Goal: Task Accomplishment & Management: Manage account settings

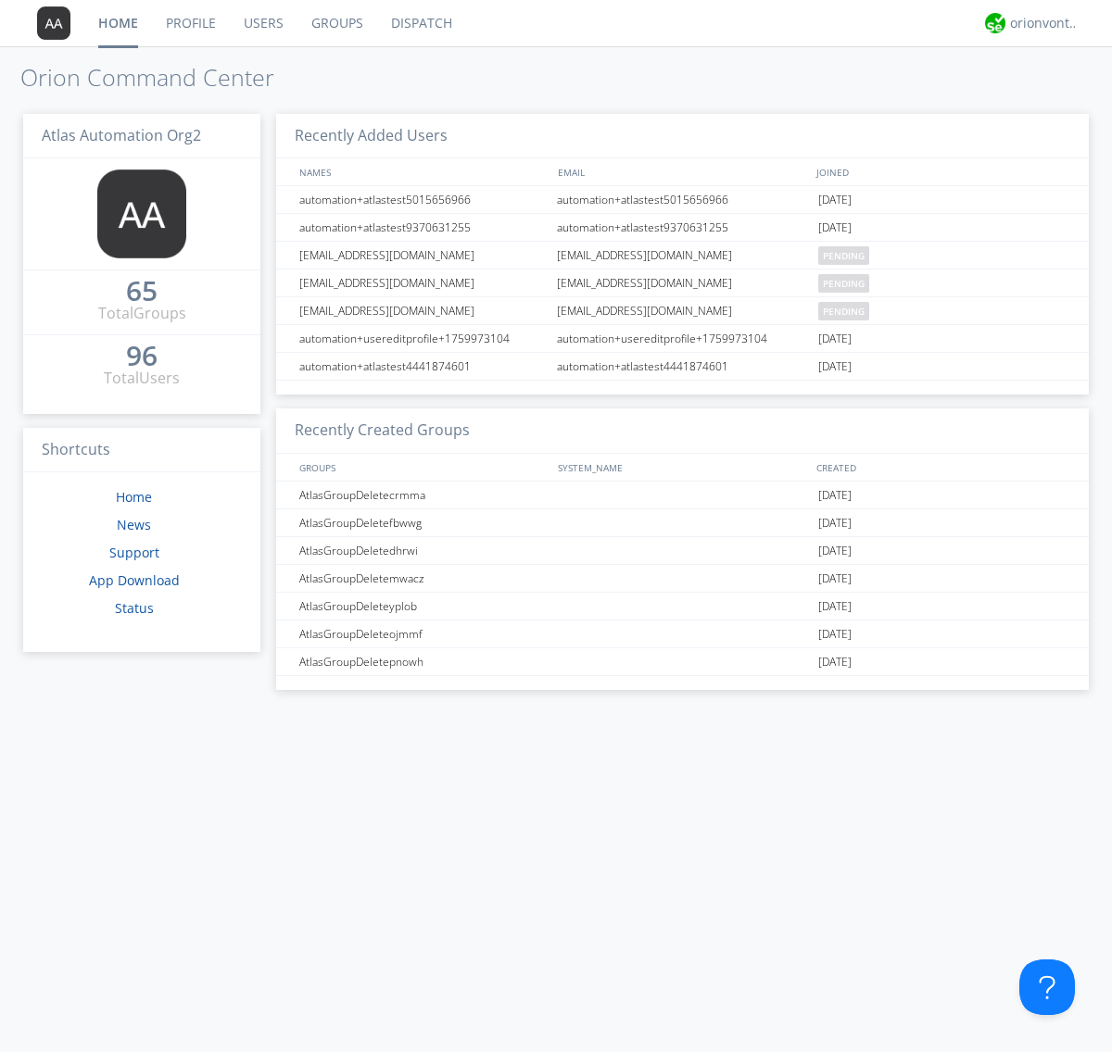
click at [335, 23] on link "Groups" at bounding box center [337, 23] width 80 height 46
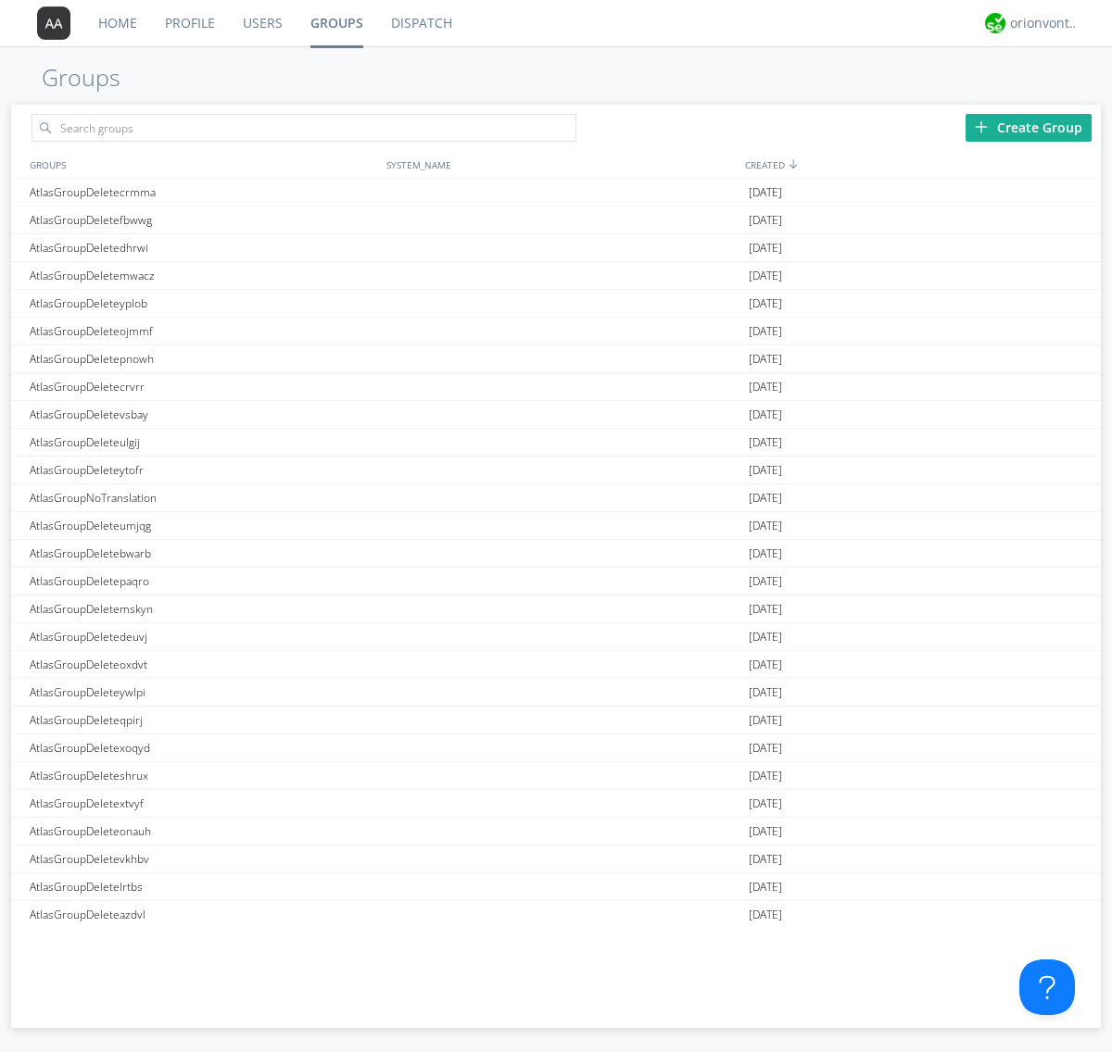
click at [1028, 127] on div "Create Group" at bounding box center [1028, 128] width 126 height 28
click at [335, 23] on link "Groups" at bounding box center [336, 23] width 81 height 46
type input "AtlasGroupDeleteftkcb"
click at [261, 23] on link "Users" at bounding box center [263, 23] width 68 height 46
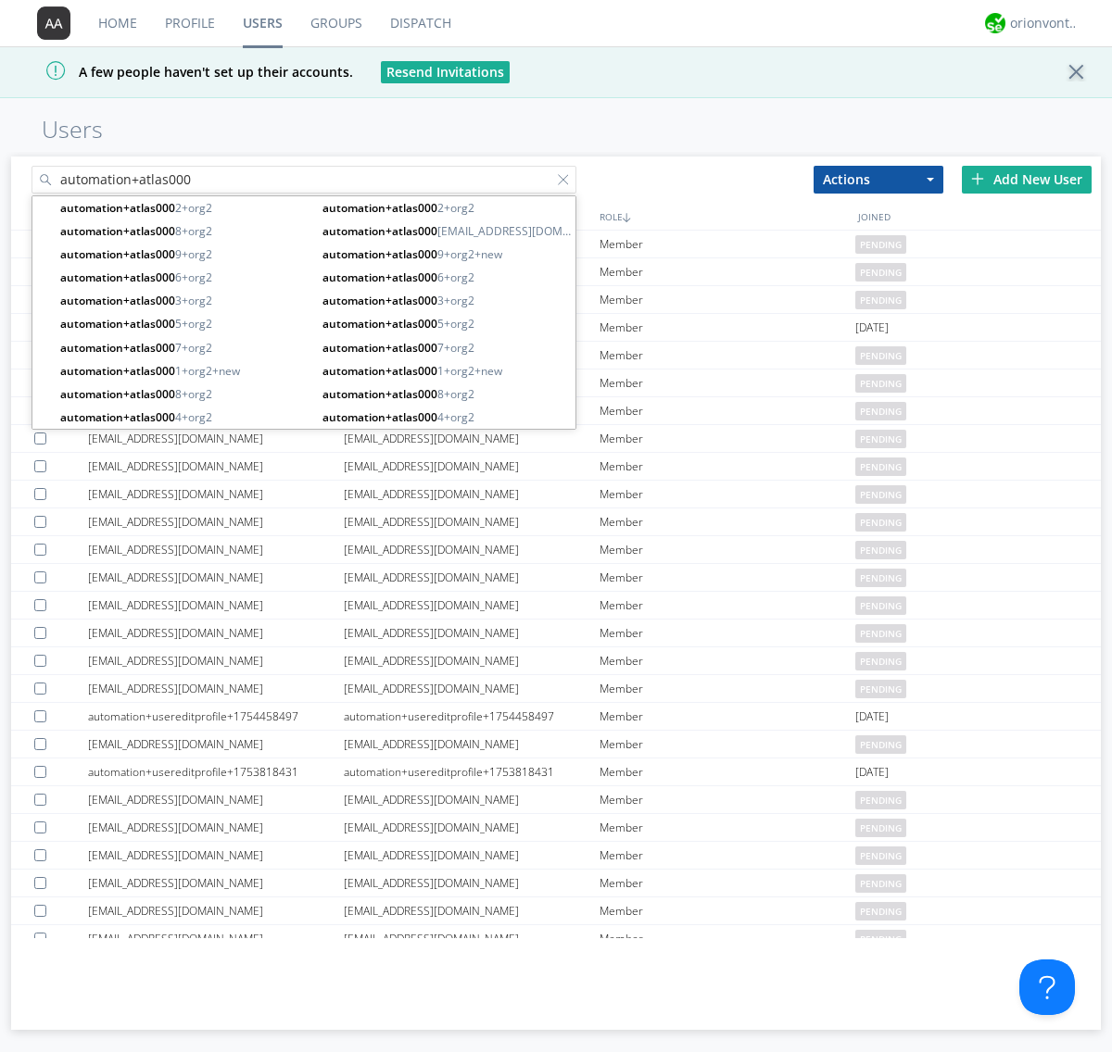
type input "automation+atlas000"
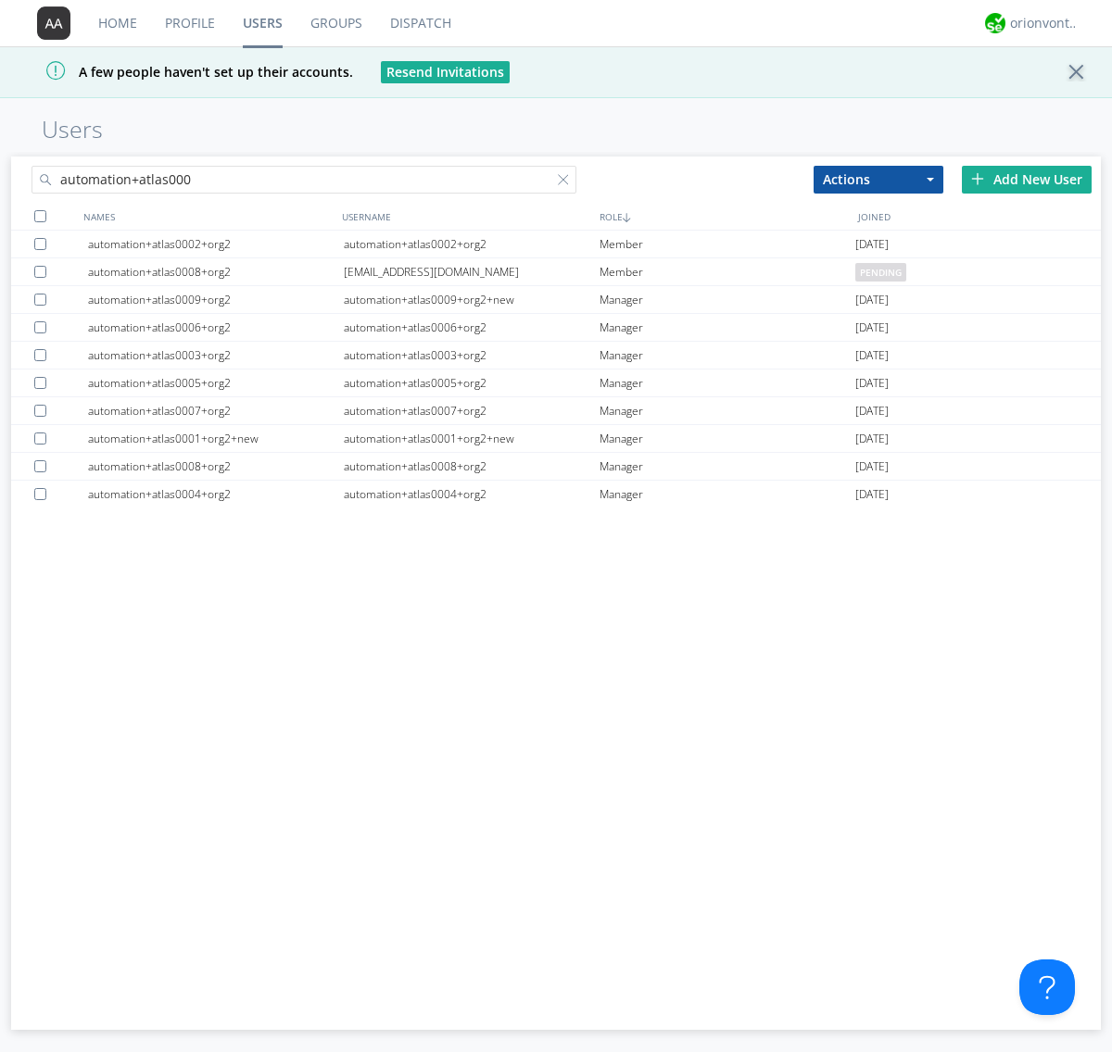
click at [40, 216] on div at bounding box center [40, 216] width 12 height 12
click at [878, 179] on button "Actions" at bounding box center [878, 180] width 130 height 28
click at [0, 0] on link "Add to Group" at bounding box center [0, 0] width 0 height 0
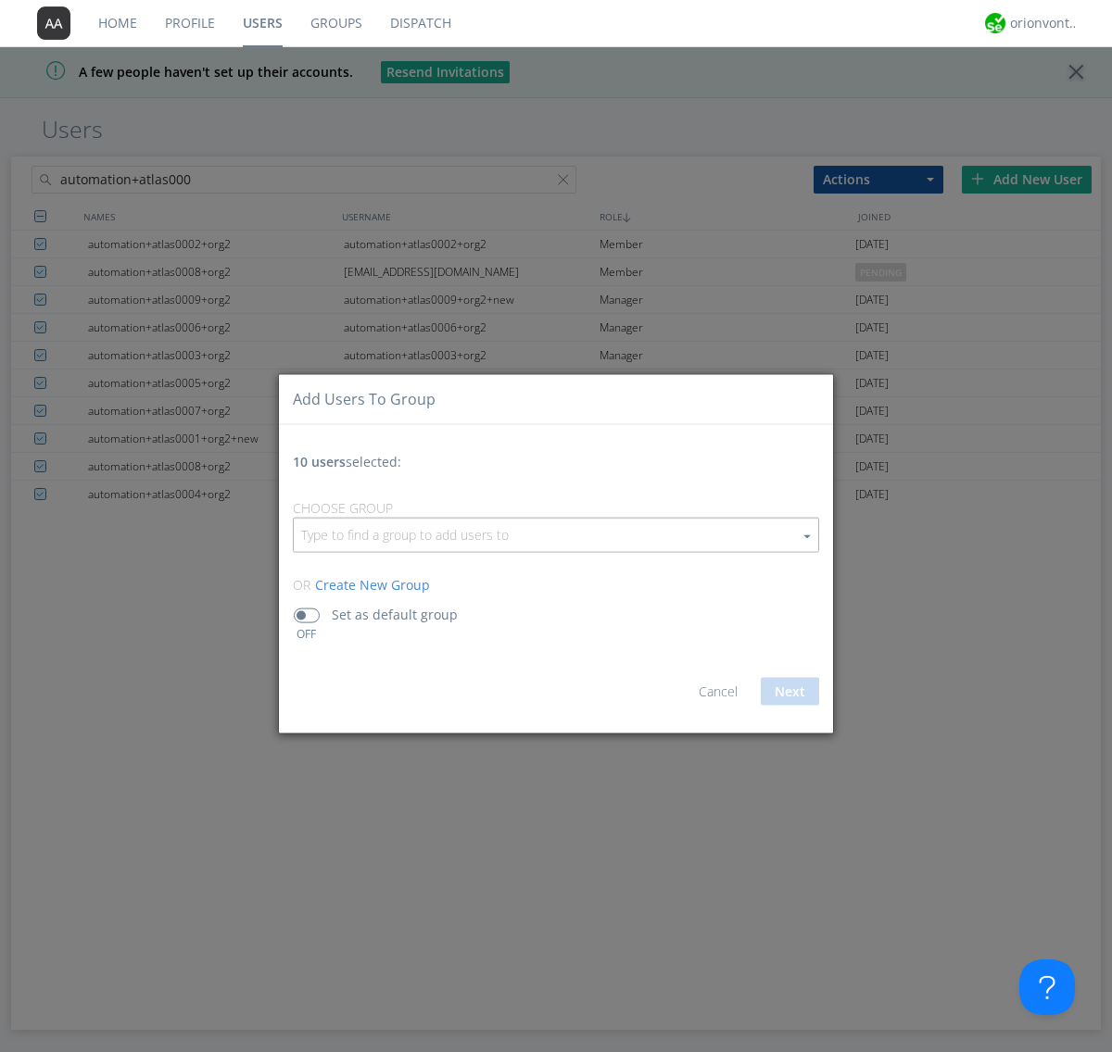
click at [556, 535] on input "button" at bounding box center [556, 534] width 524 height 33
click at [0, 0] on link "AtlasGroupDeleteftkcb" at bounding box center [0, 0] width 0 height 0
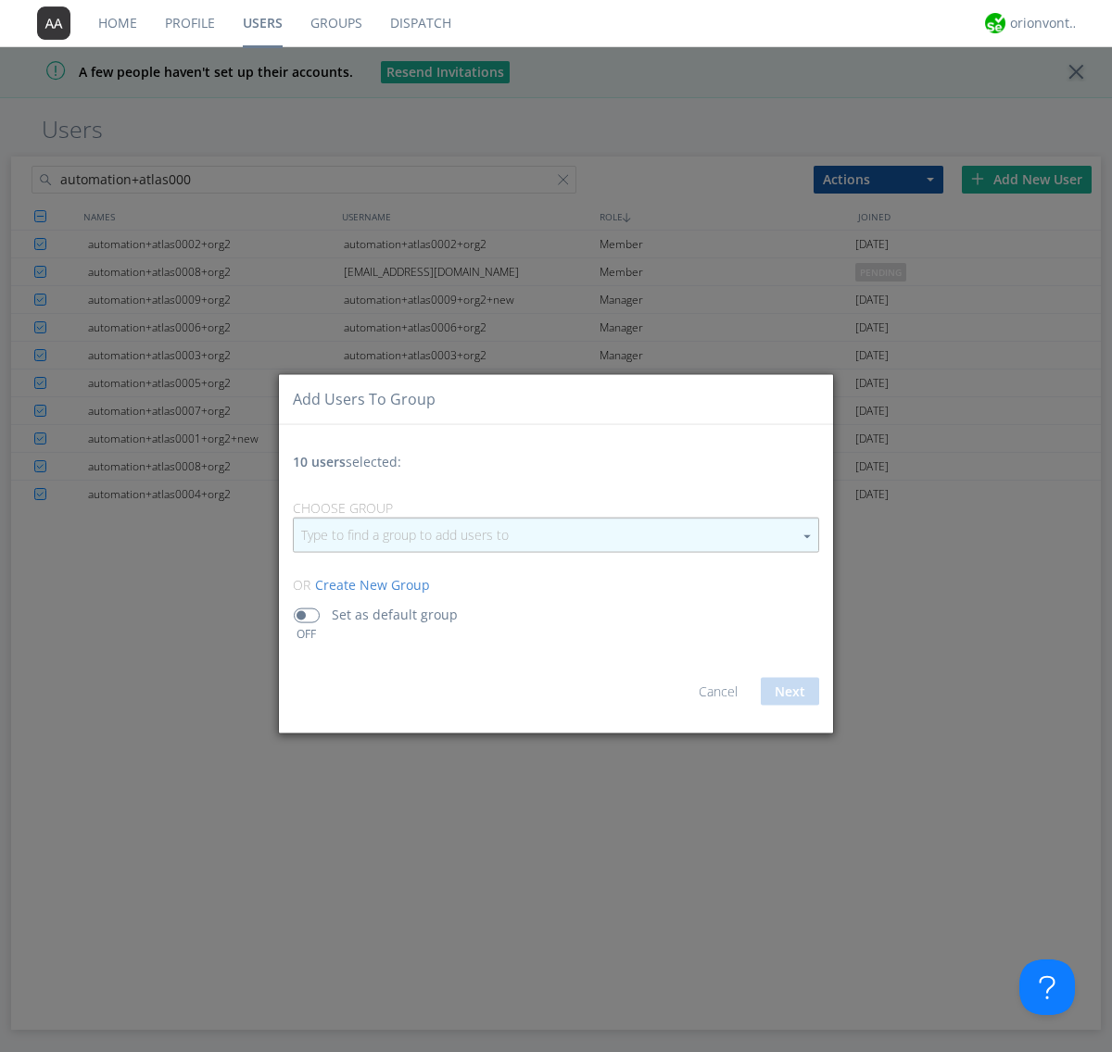
type input "AtlasGroupDeleteftkcb"
click at [789, 691] on button "Next" at bounding box center [790, 691] width 58 height 28
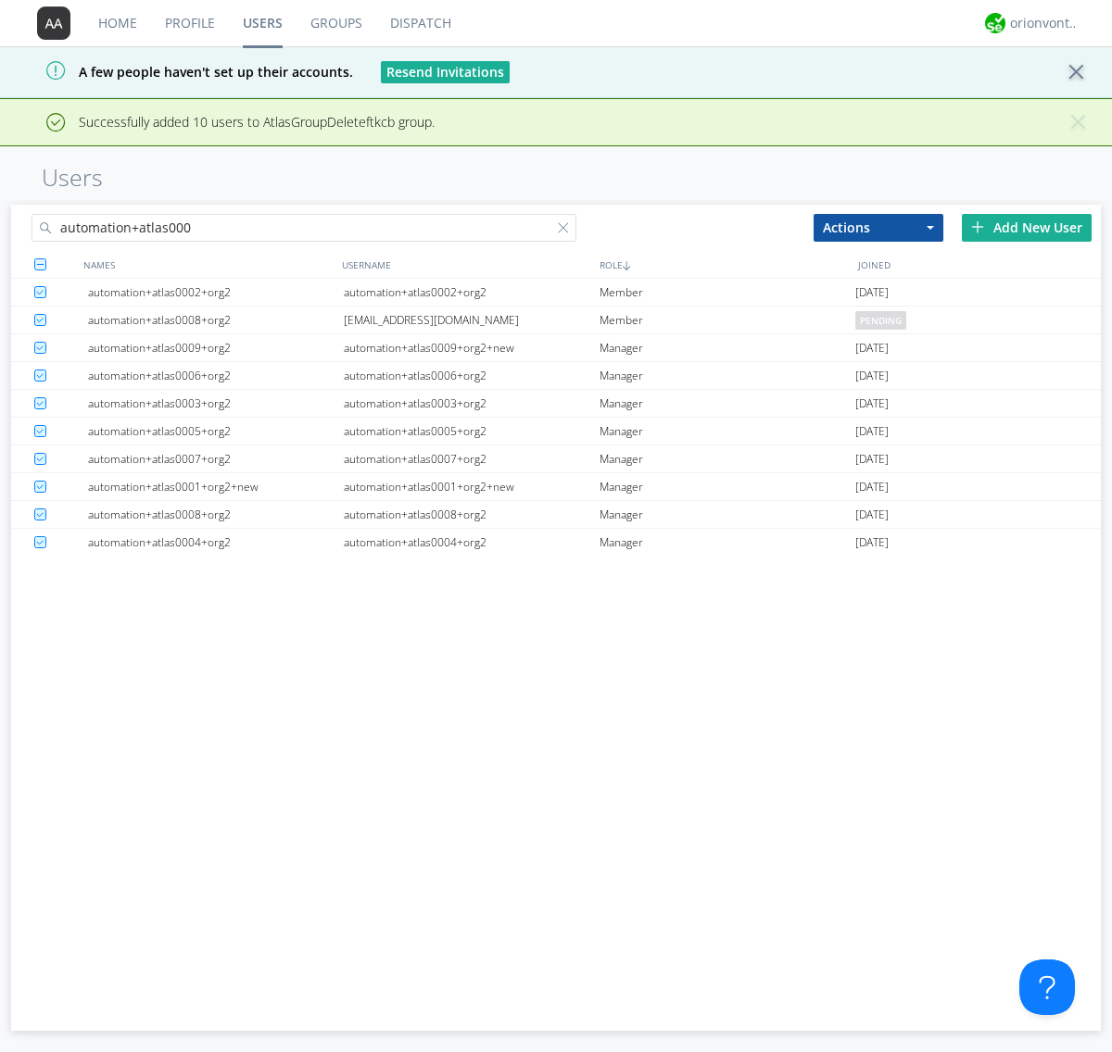
click at [335, 23] on link "Groups" at bounding box center [336, 23] width 80 height 46
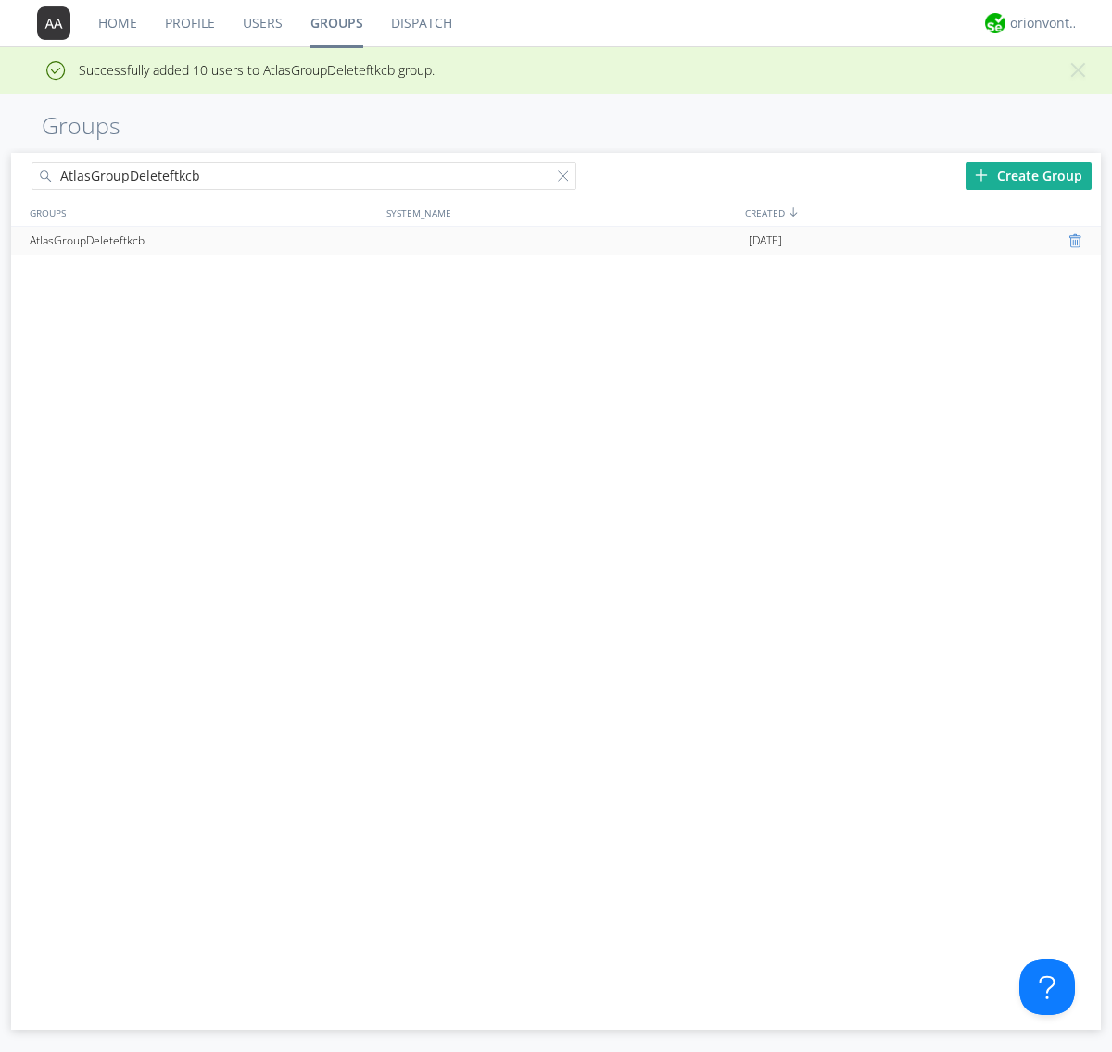
type input "AtlasGroupDeleteftkcb"
click at [1077, 241] on div at bounding box center [1077, 240] width 19 height 15
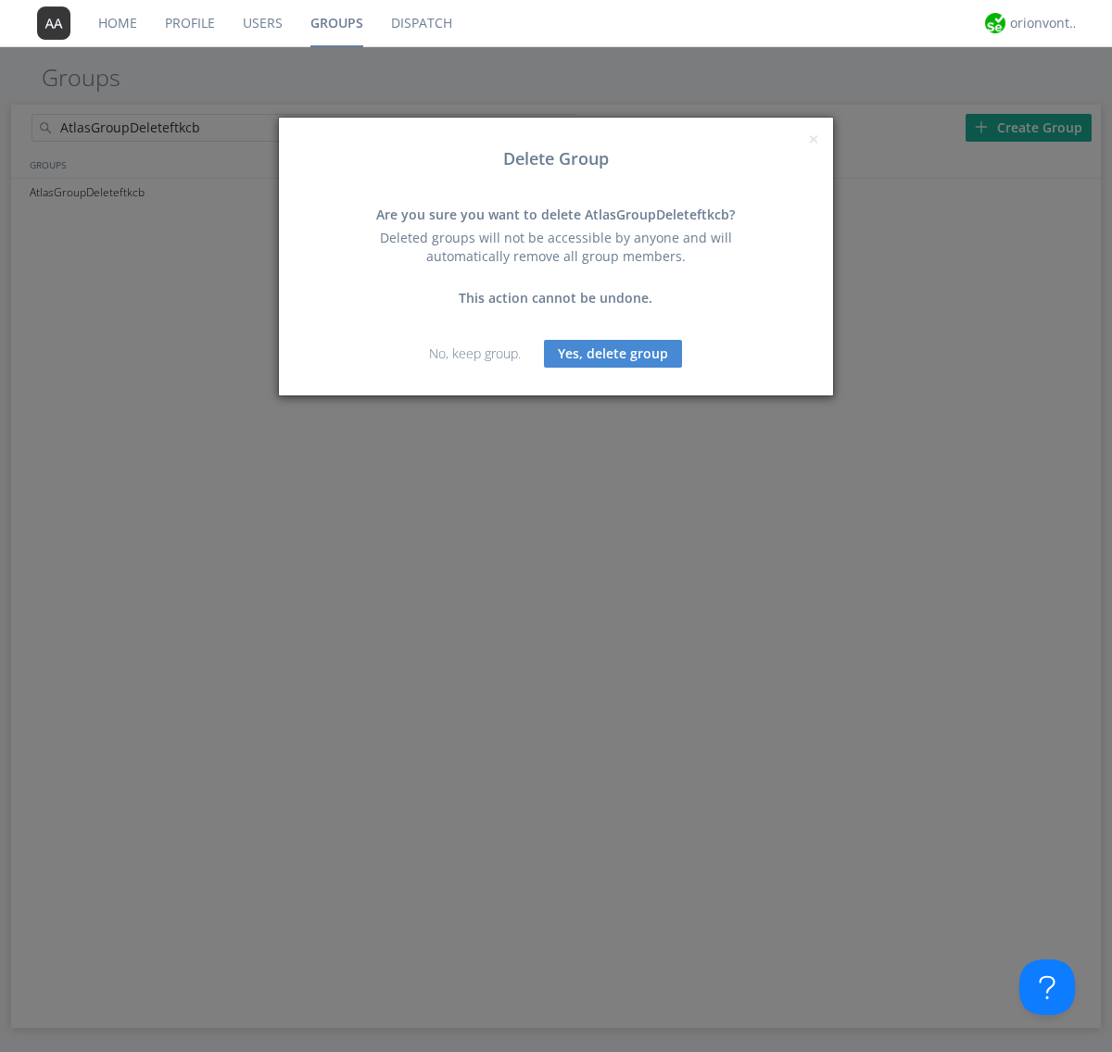
click at [613, 353] on button "Yes, delete group" at bounding box center [613, 354] width 138 height 28
